Goal: Find specific page/section

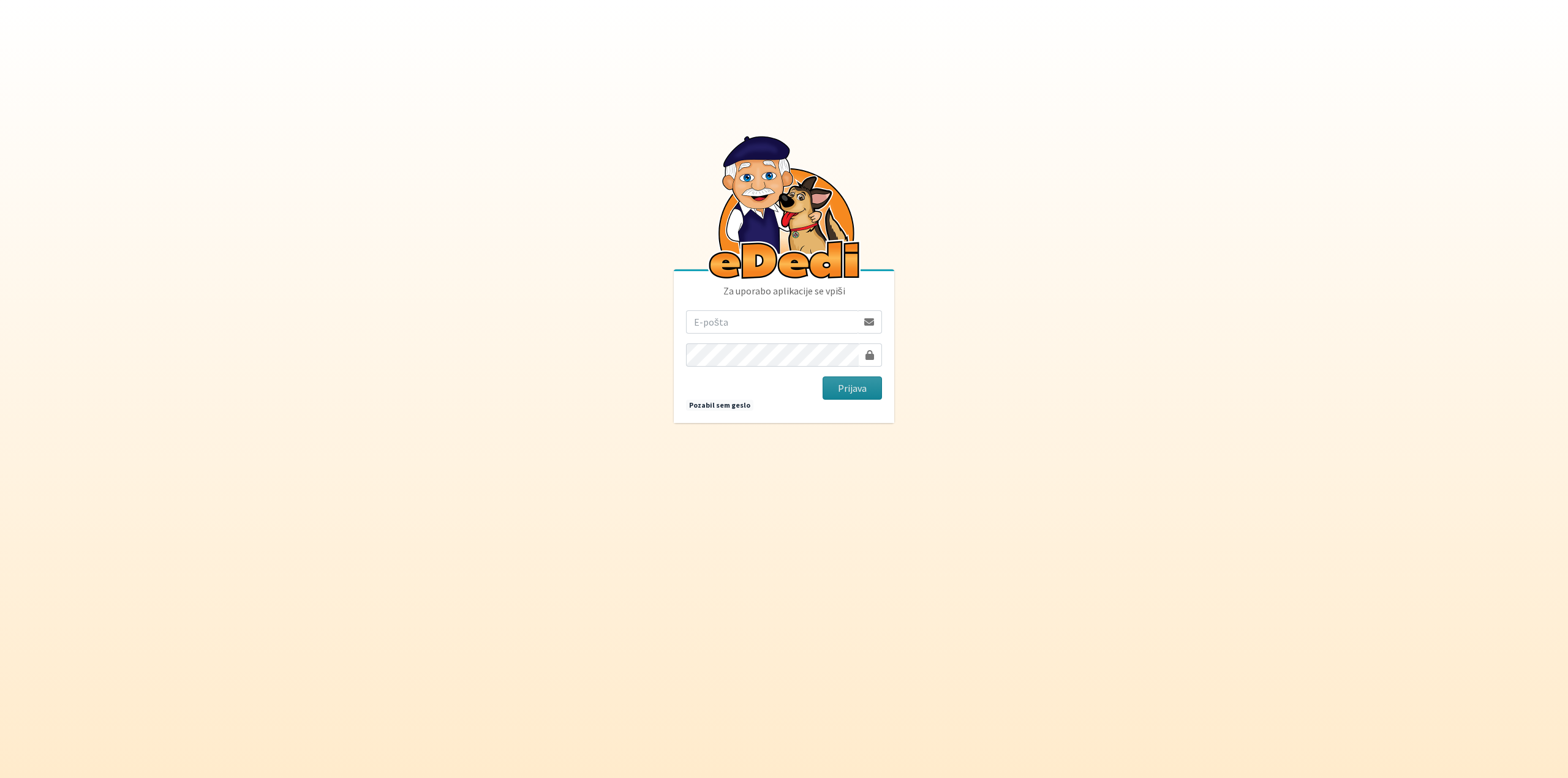
type input "[PERSON_NAME][EMAIL_ADDRESS][DOMAIN_NAME]"
click at [843, 398] on button "Prijava" at bounding box center [852, 388] width 60 height 24
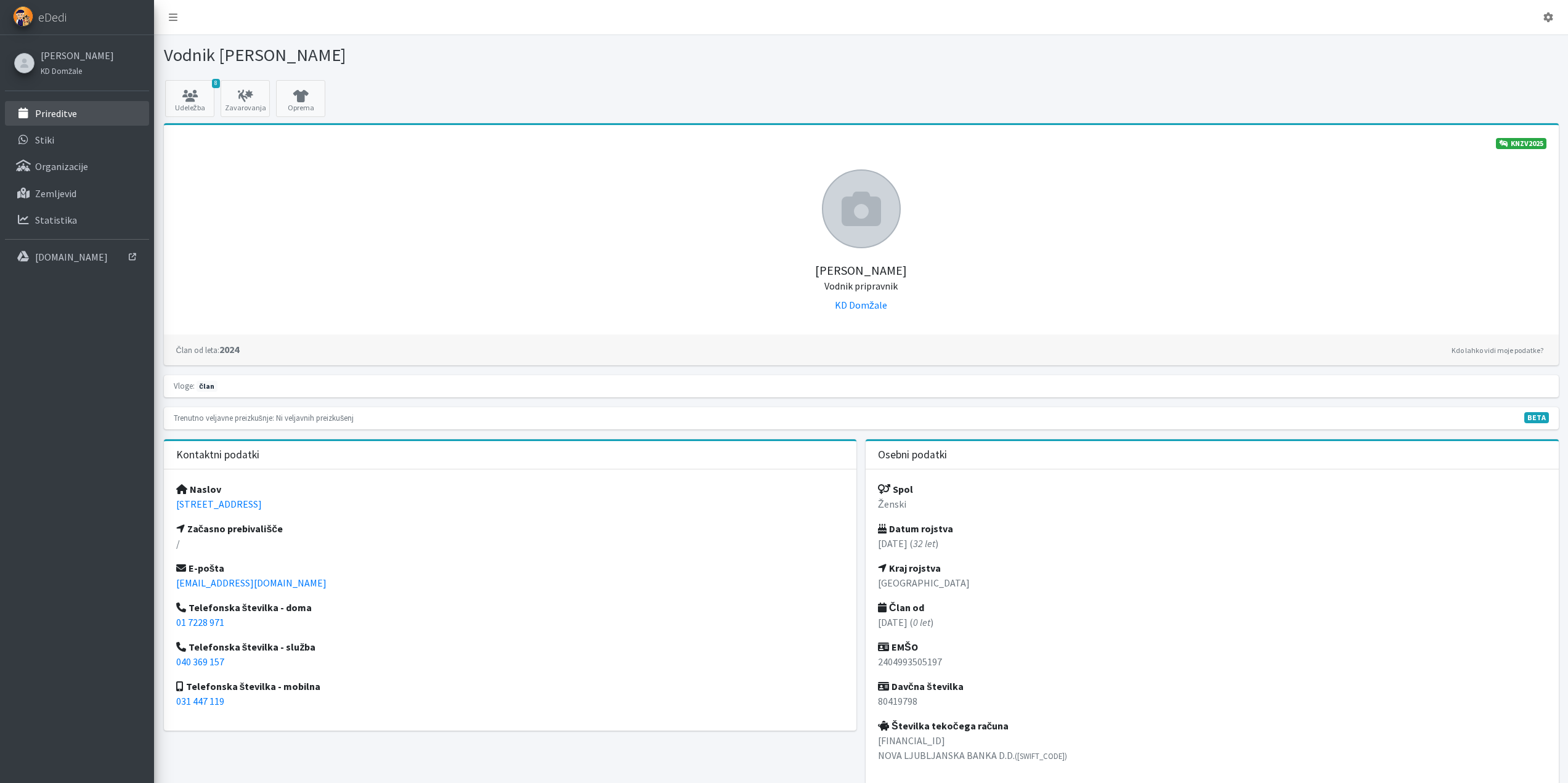
click at [68, 111] on p "Prireditve" at bounding box center [56, 113] width 41 height 12
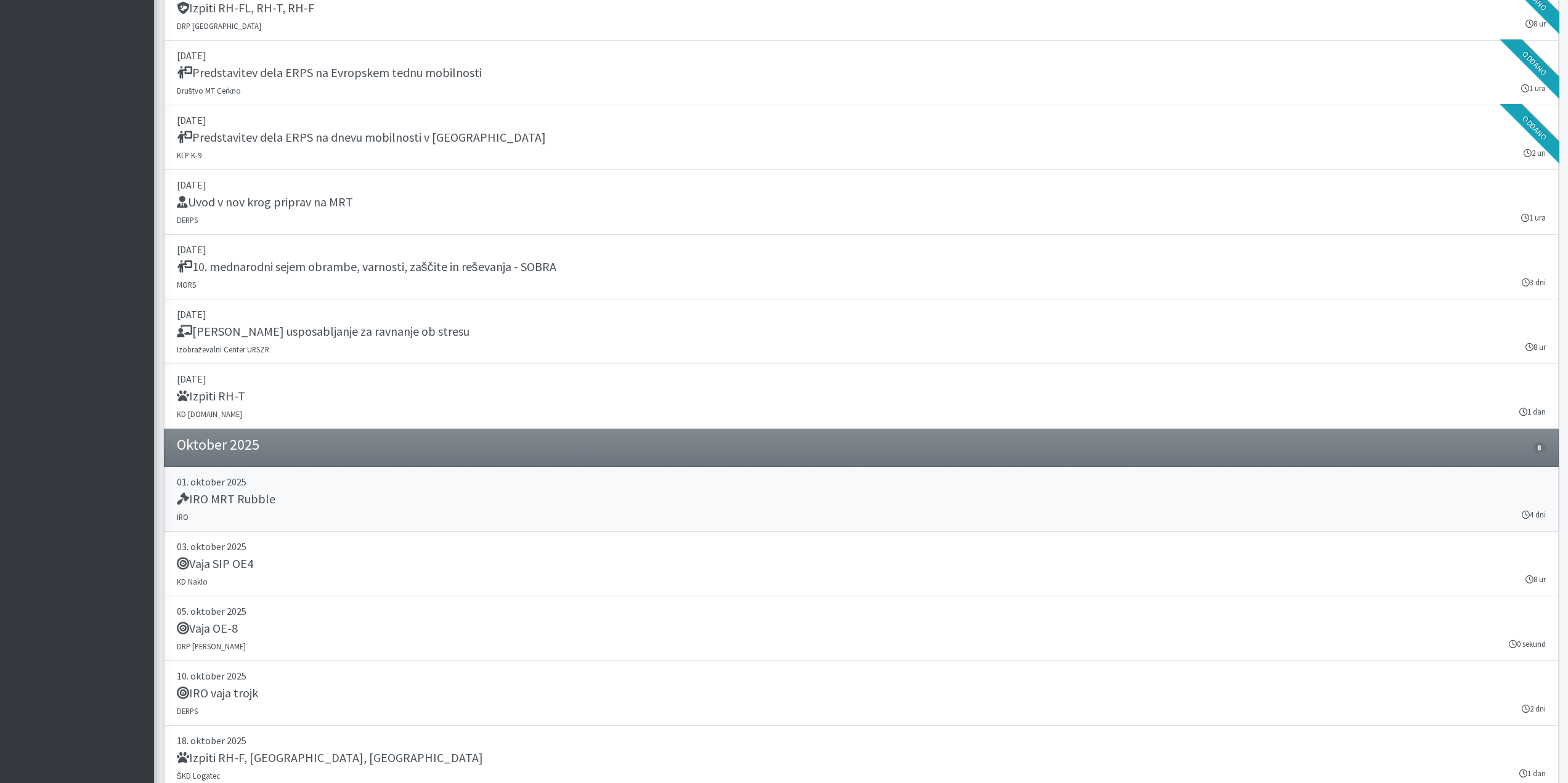
scroll to position [1906, 0]
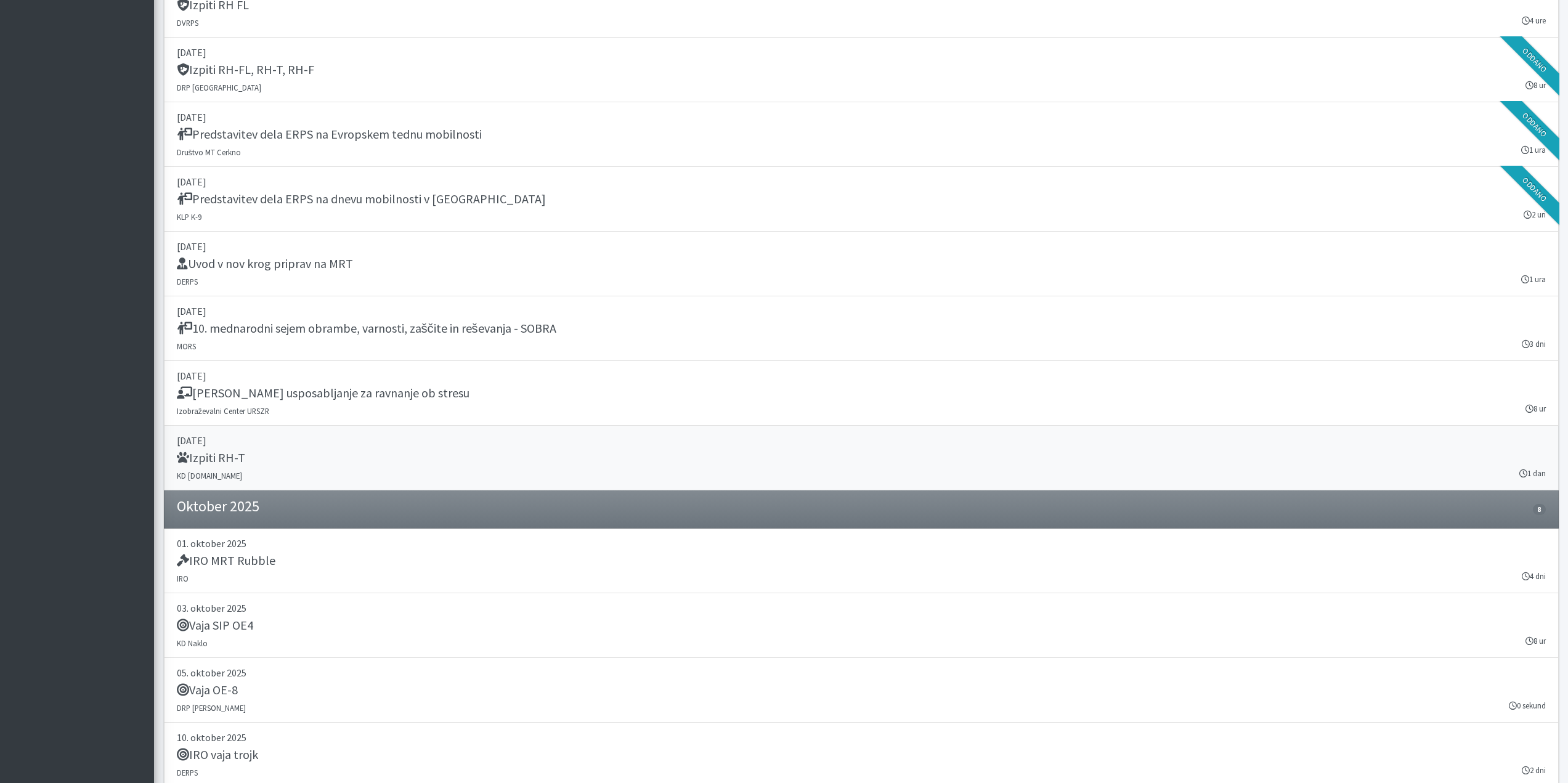
click at [302, 449] on link "27. september 2025 Izpiti RH-T KD SAR.SI 1 dan" at bounding box center [861, 459] width 1395 height 65
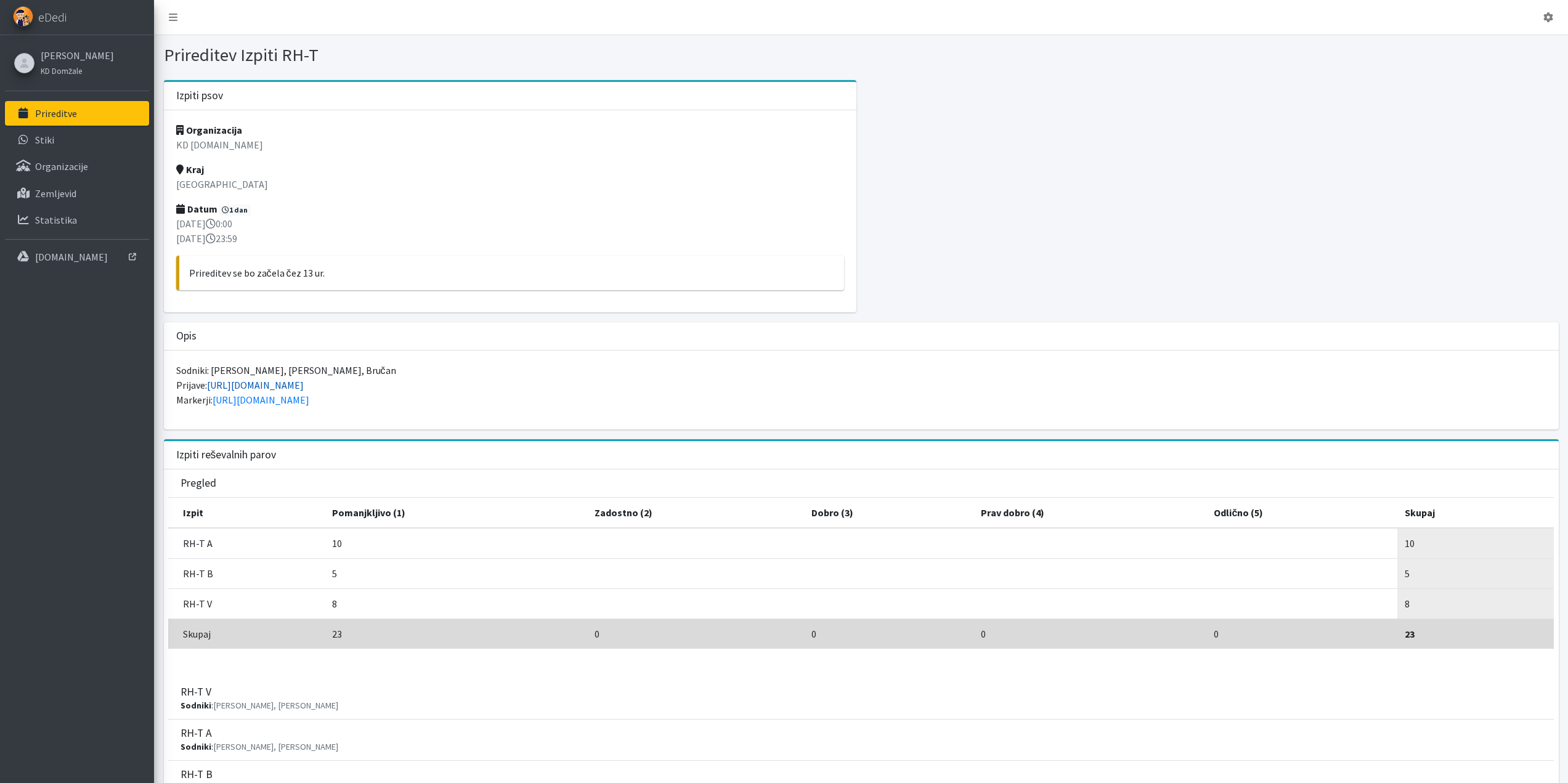
click at [304, 386] on link "[URL][DOMAIN_NAME]" at bounding box center [255, 385] width 97 height 12
